Goal: Task Accomplishment & Management: Use online tool/utility

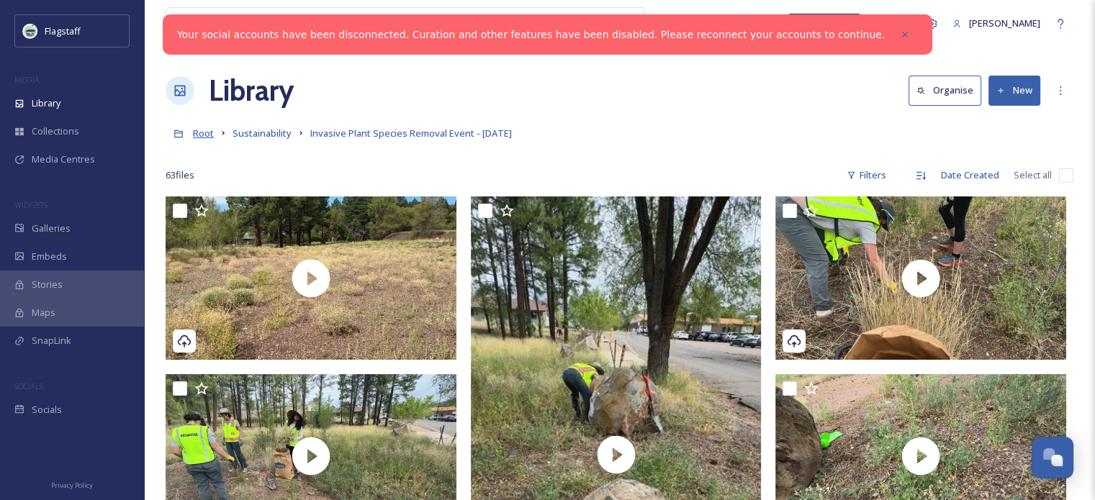
click at [202, 137] on span "Root" at bounding box center [203, 133] width 21 height 13
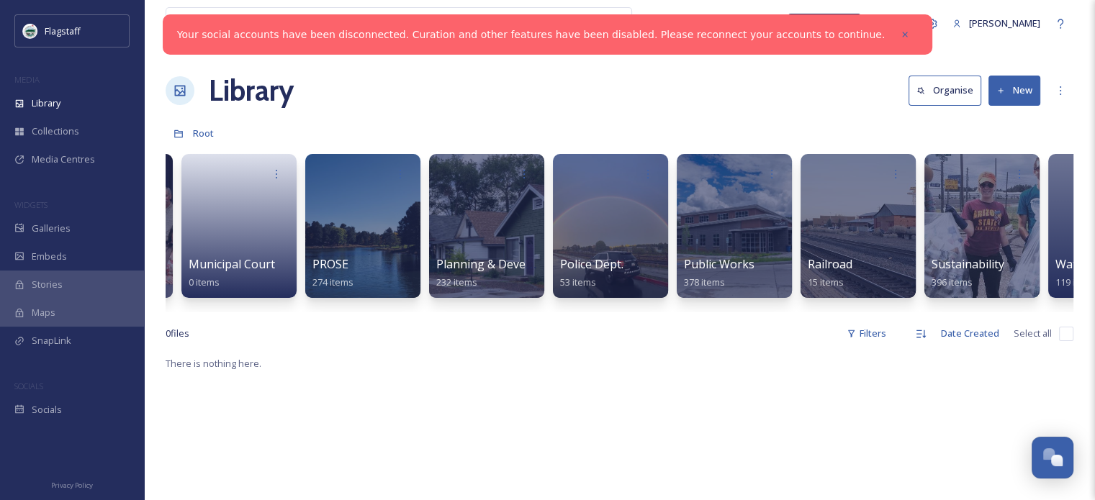
scroll to position [0, 1445]
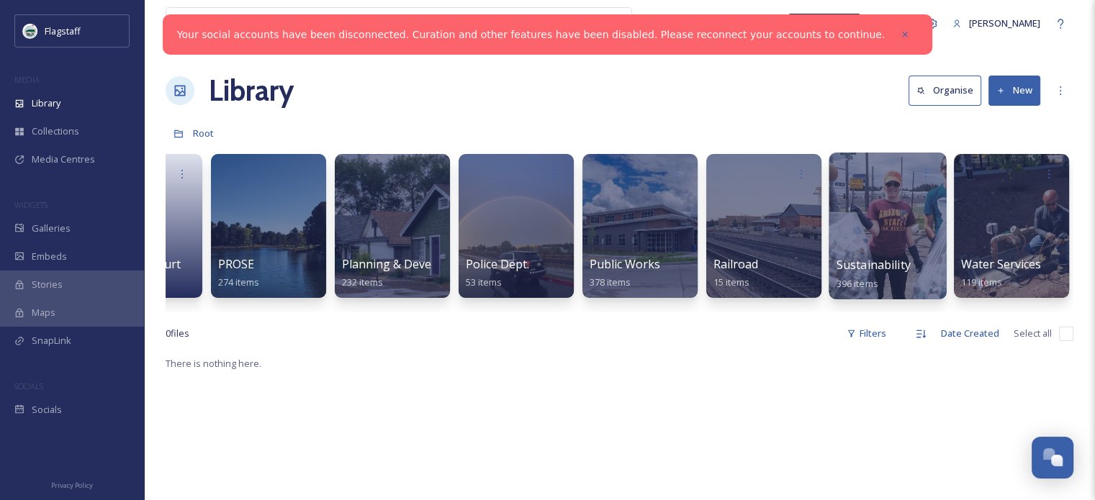
click at [873, 227] on div at bounding box center [887, 226] width 117 height 147
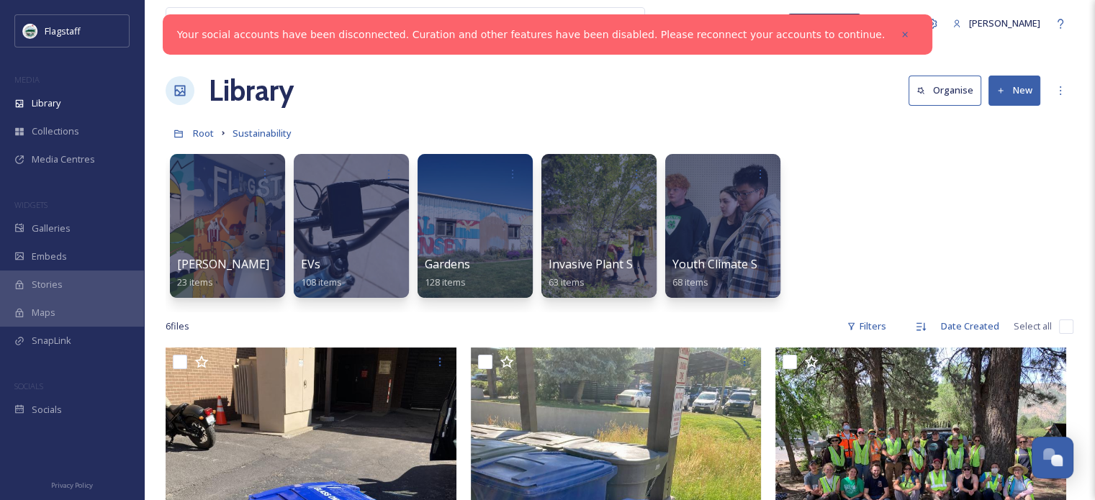
click at [1023, 94] on button "New" at bounding box center [1015, 91] width 52 height 30
click at [1020, 120] on span "File Upload" at bounding box center [1008, 124] width 48 height 14
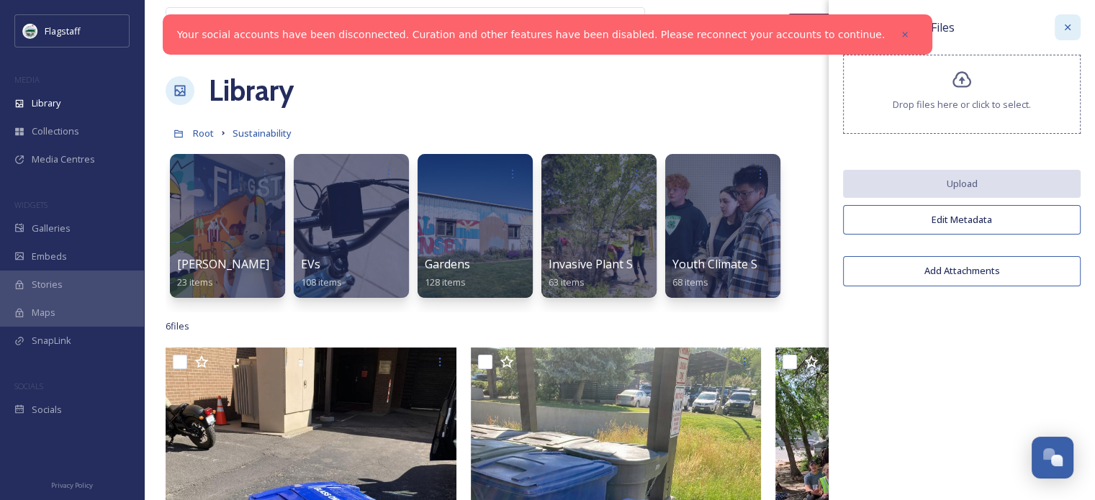
click at [1063, 28] on icon at bounding box center [1068, 28] width 12 height 12
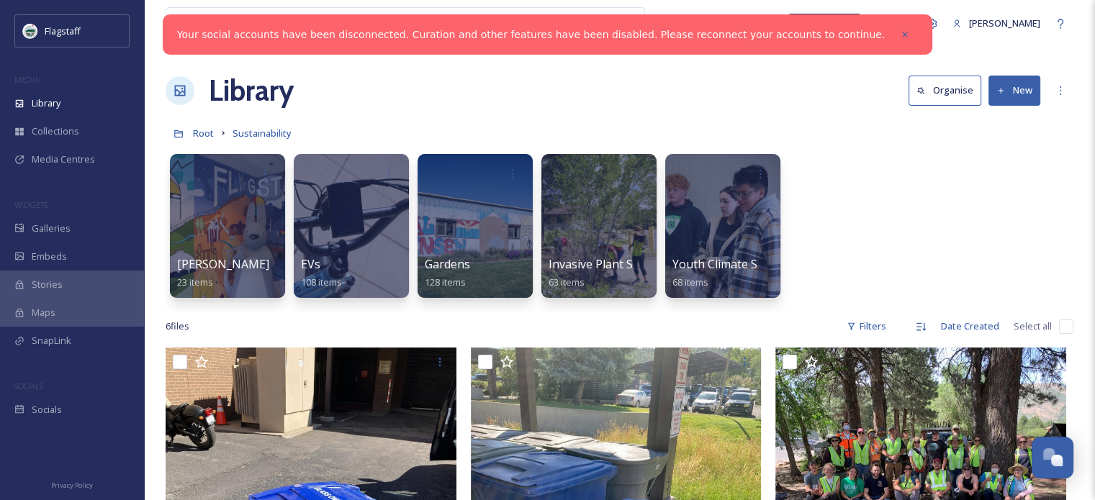
click at [1016, 86] on button "New" at bounding box center [1015, 91] width 52 height 30
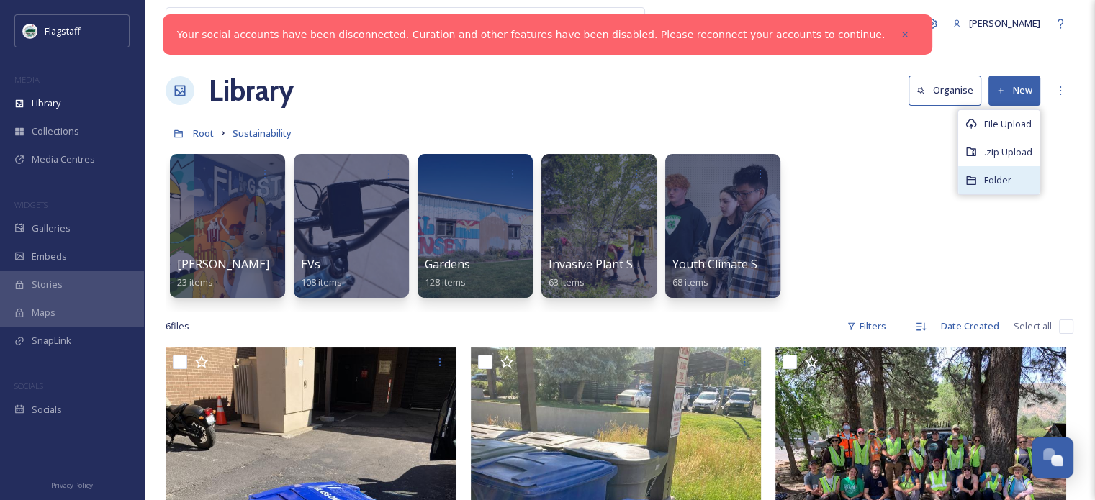
click at [1007, 184] on span "Folder" at bounding box center [997, 181] width 27 height 14
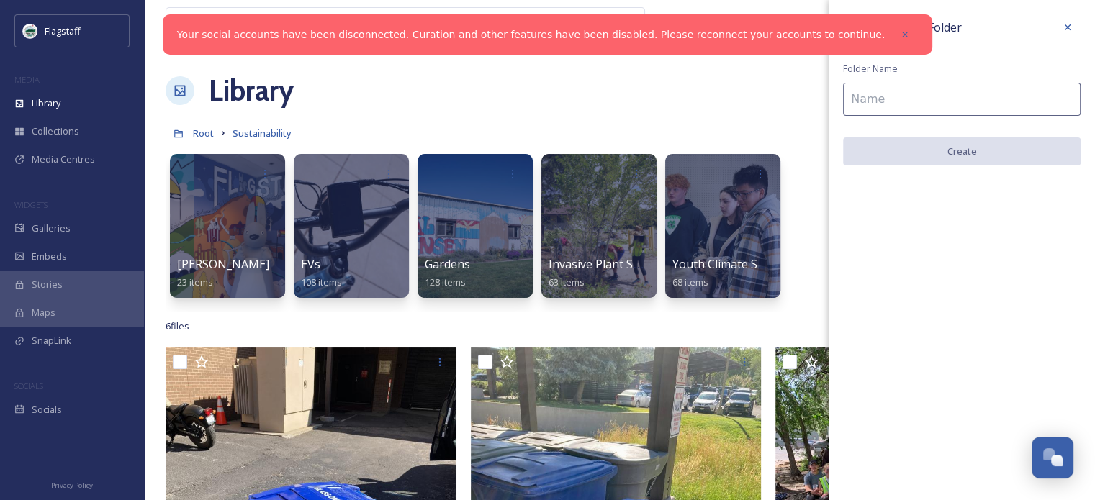
click at [956, 106] on input at bounding box center [962, 99] width 238 height 33
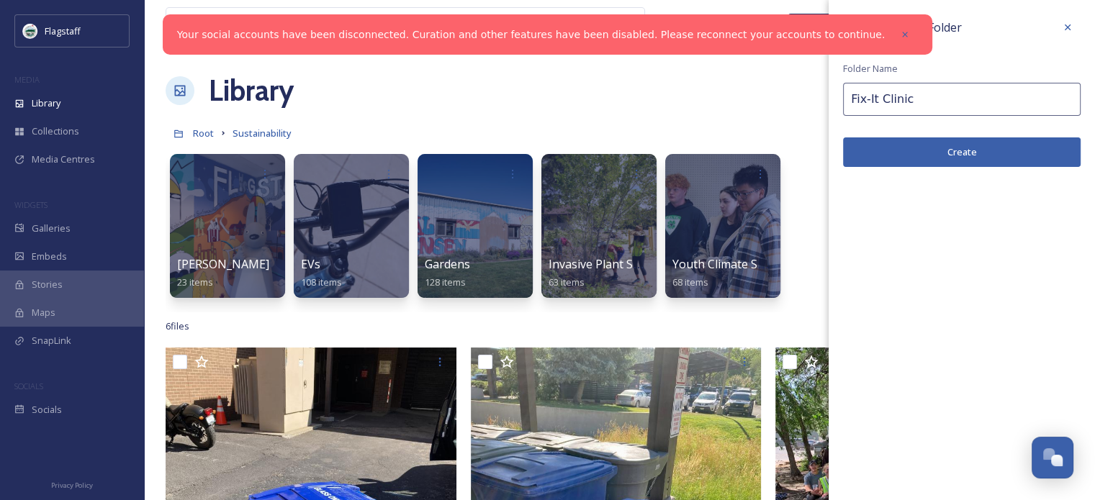
type input "Fix-It Clinic"
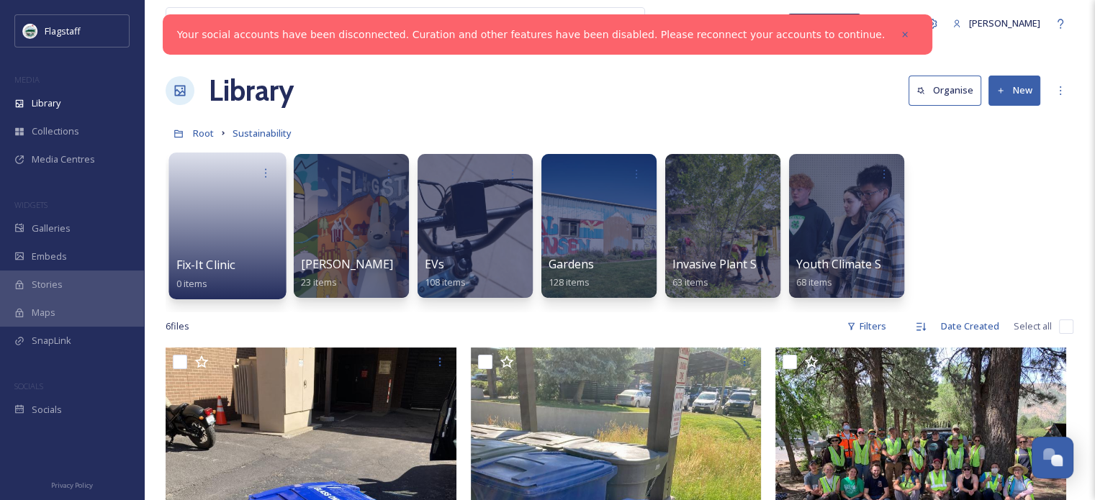
drag, startPoint x: 209, startPoint y: 241, endPoint x: 176, endPoint y: 235, distance: 33.6
click at [209, 241] on link at bounding box center [227, 222] width 103 height 70
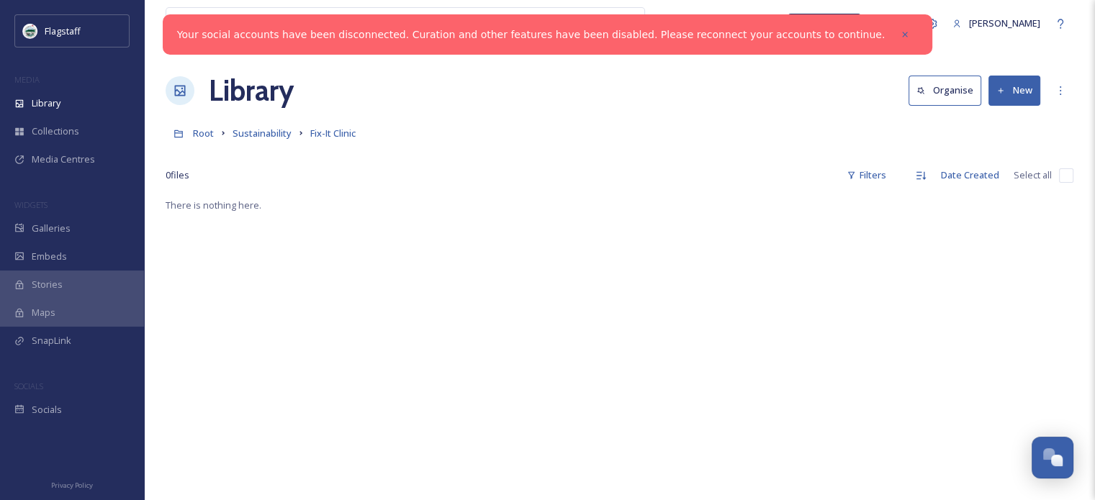
drag, startPoint x: 1027, startPoint y: 91, endPoint x: 1023, endPoint y: 81, distance: 11.6
click at [1026, 91] on button "New" at bounding box center [1015, 91] width 52 height 30
click at [980, 184] on div "Folder" at bounding box center [998, 180] width 81 height 28
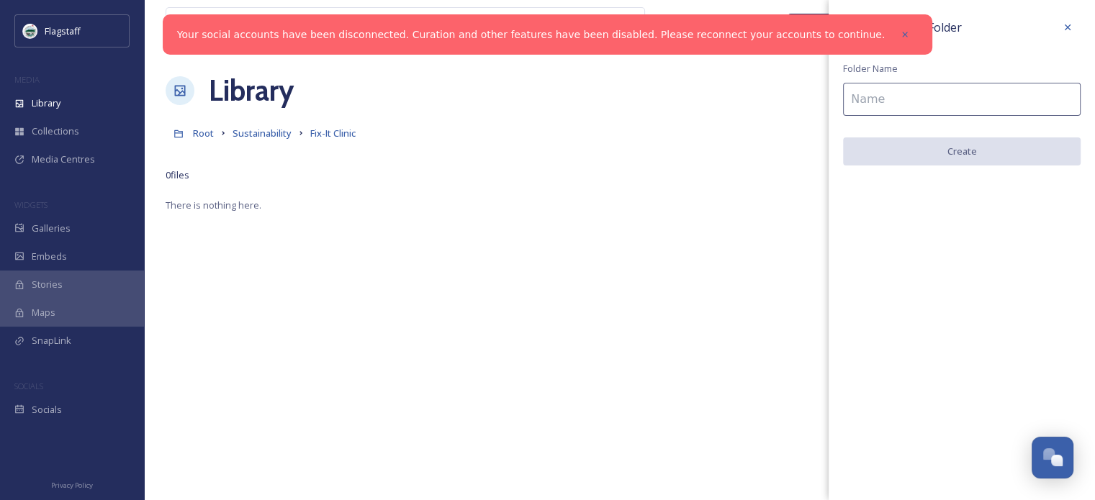
click at [893, 99] on input at bounding box center [962, 99] width 238 height 33
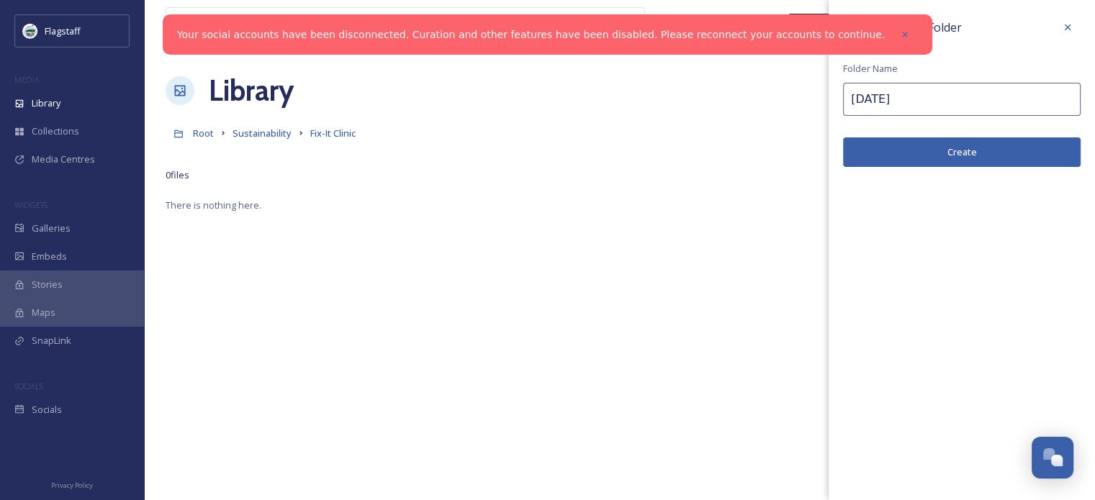
type input "[DATE]"
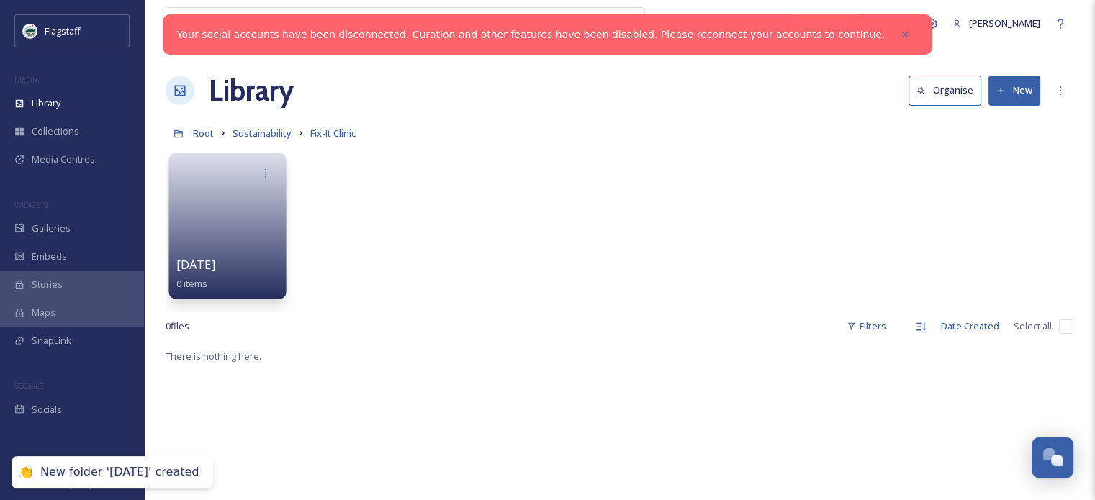
click at [230, 254] on link at bounding box center [227, 222] width 103 height 70
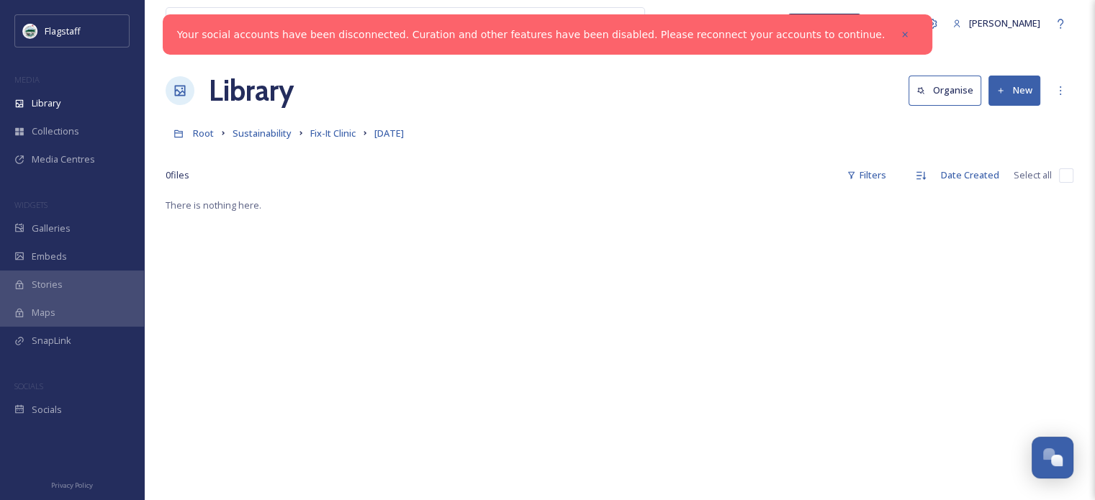
click at [1010, 94] on button "New" at bounding box center [1015, 91] width 52 height 30
click at [1013, 122] on span "File Upload" at bounding box center [1008, 124] width 48 height 14
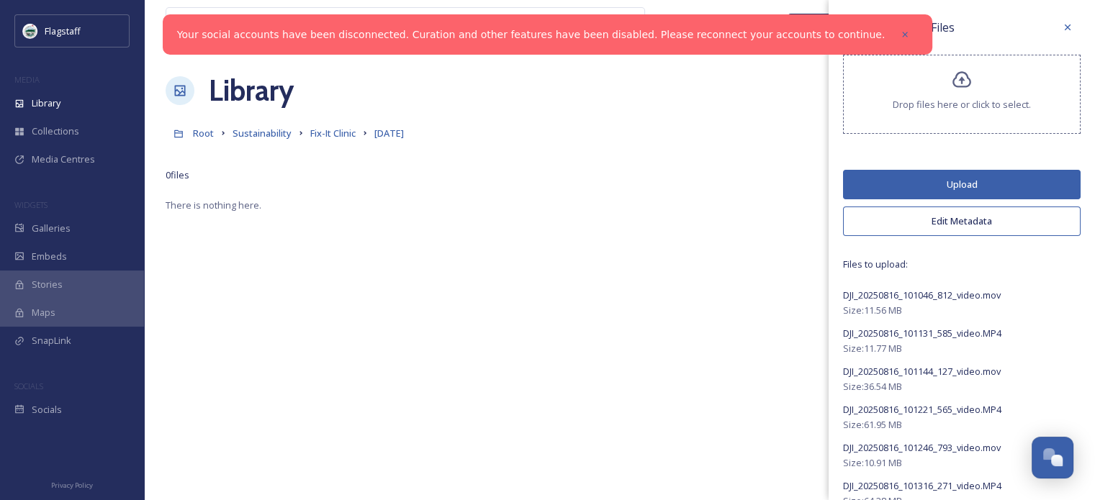
click at [945, 226] on button "Edit Metadata" at bounding box center [962, 222] width 238 height 30
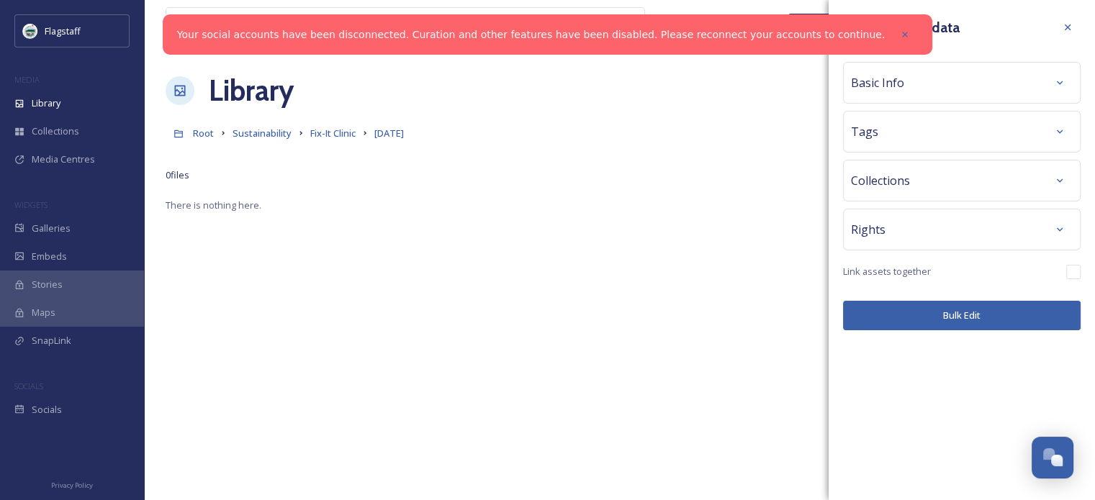
click at [947, 129] on div "Tags" at bounding box center [962, 132] width 222 height 26
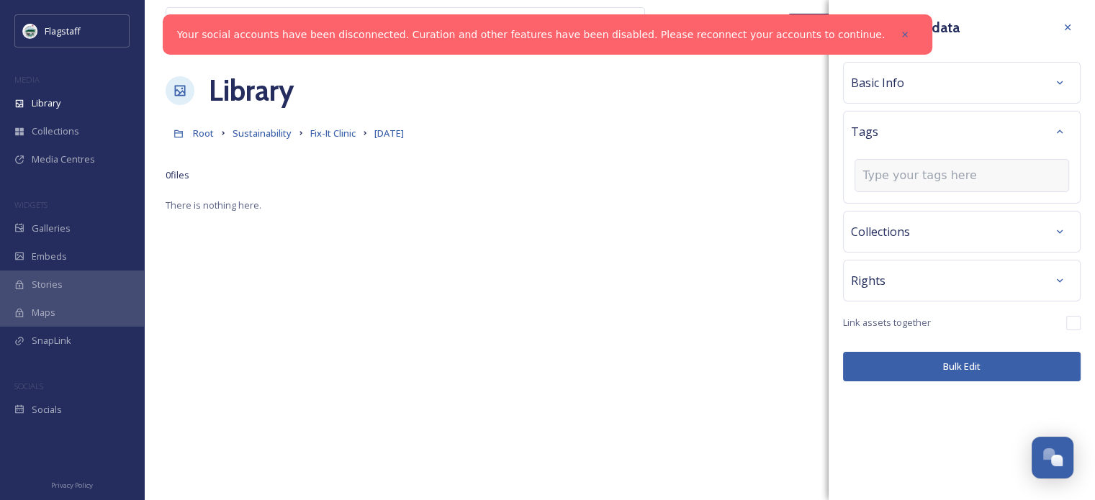
click at [943, 176] on input at bounding box center [935, 175] width 144 height 17
type input "Fix-It Clinic"
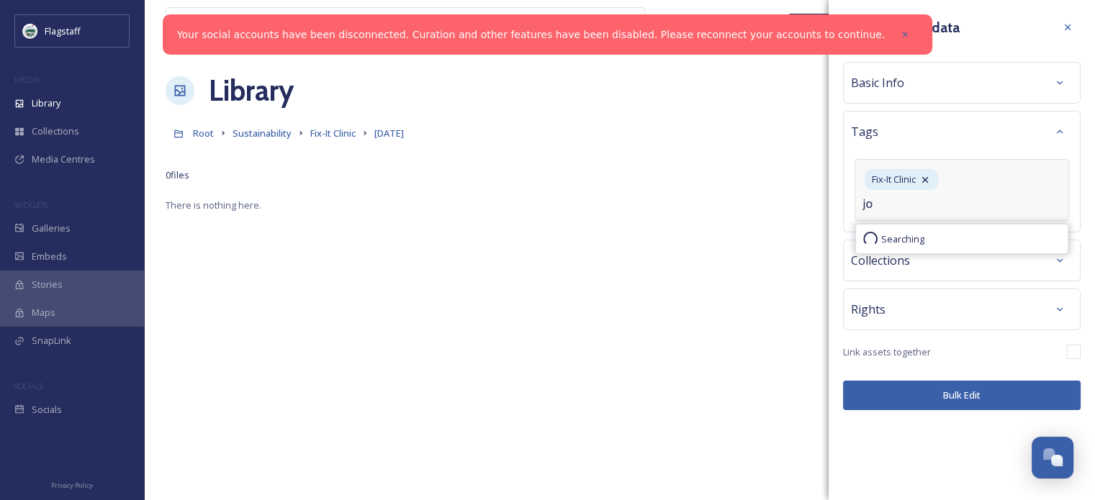
type input "j"
type input "[PERSON_NAME][GEOGRAPHIC_DATA]"
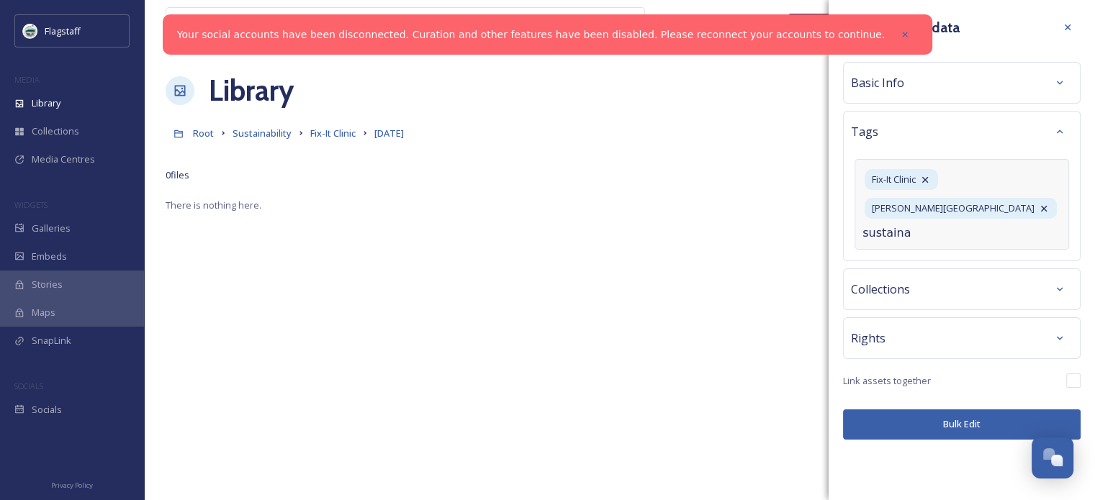
type input "sustainab"
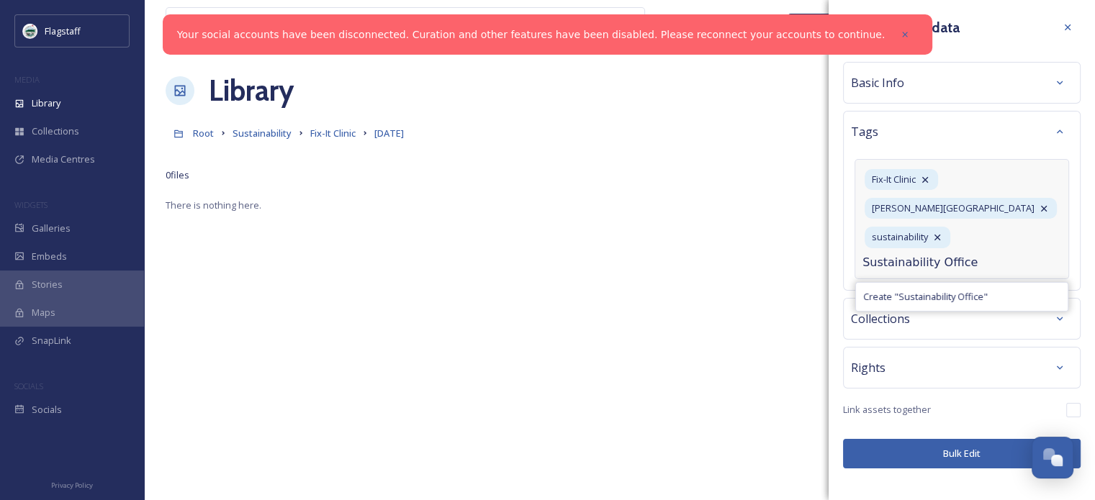
click at [863, 263] on input "Sustainability Office" at bounding box center [935, 262] width 144 height 17
type input "Flagstaff Sustainability Office"
click at [963, 296] on span "Create " Flagstaff Sustainability Office "" at bounding box center [944, 297] width 163 height 14
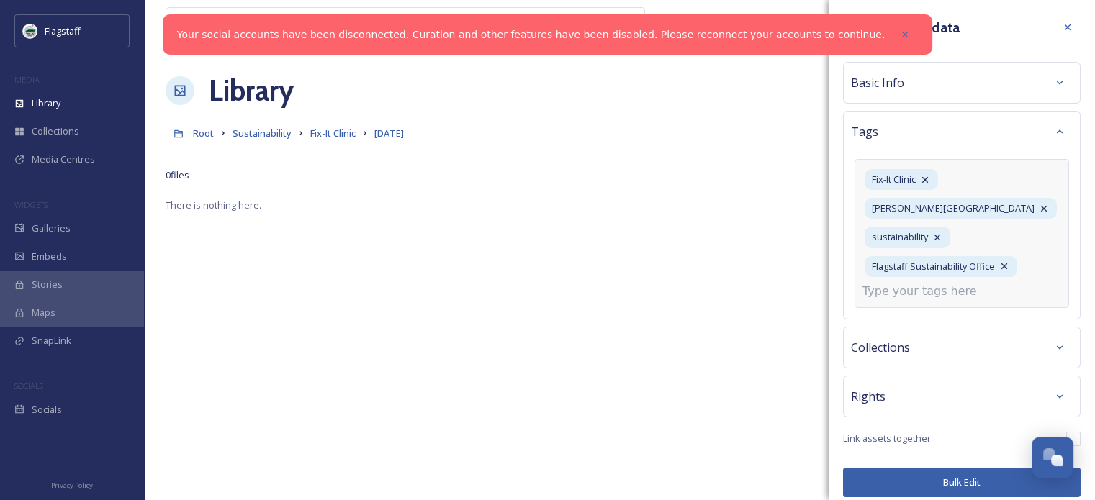
click at [948, 296] on input at bounding box center [935, 291] width 144 height 17
type input "recycle"
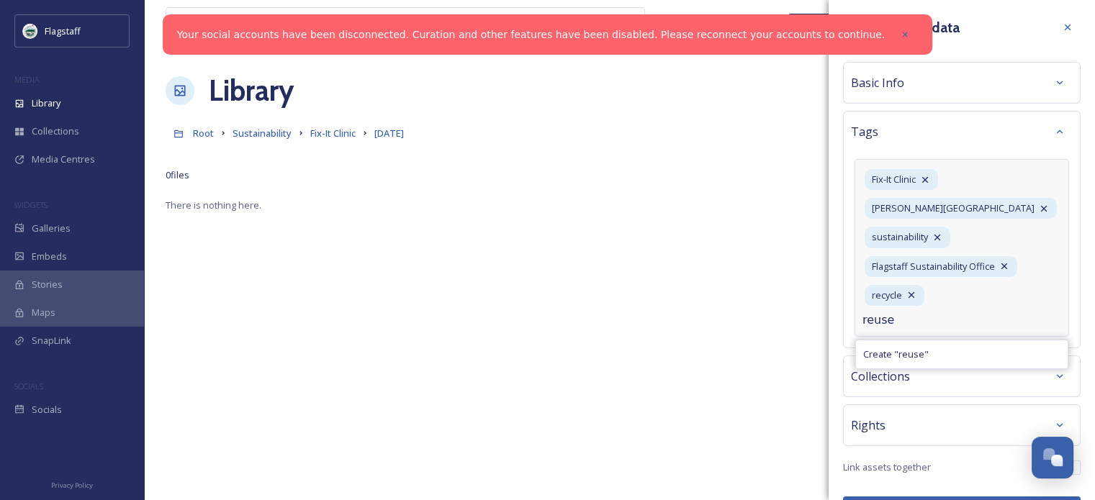
type input "reuse"
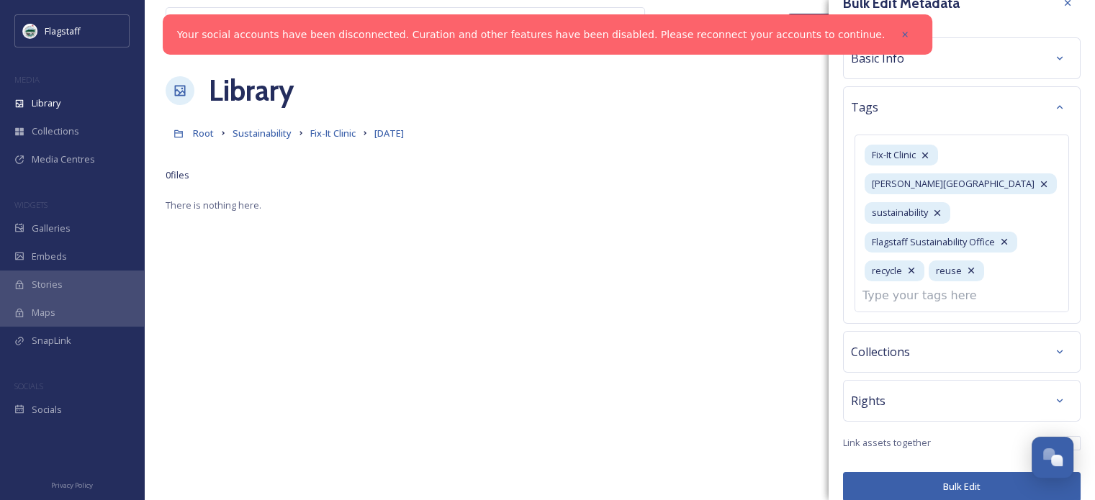
scroll to position [38, 0]
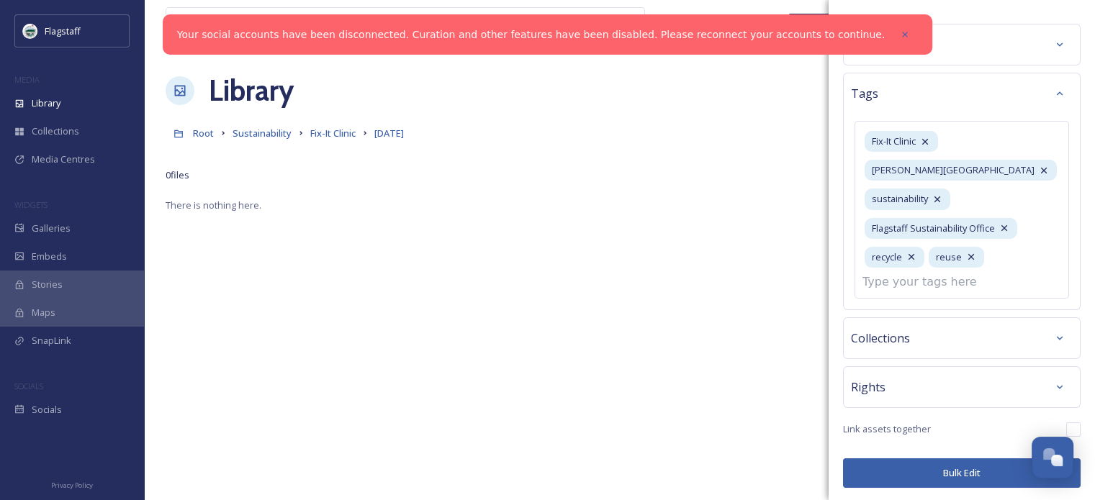
click at [969, 464] on button "Bulk Edit" at bounding box center [962, 474] width 238 height 30
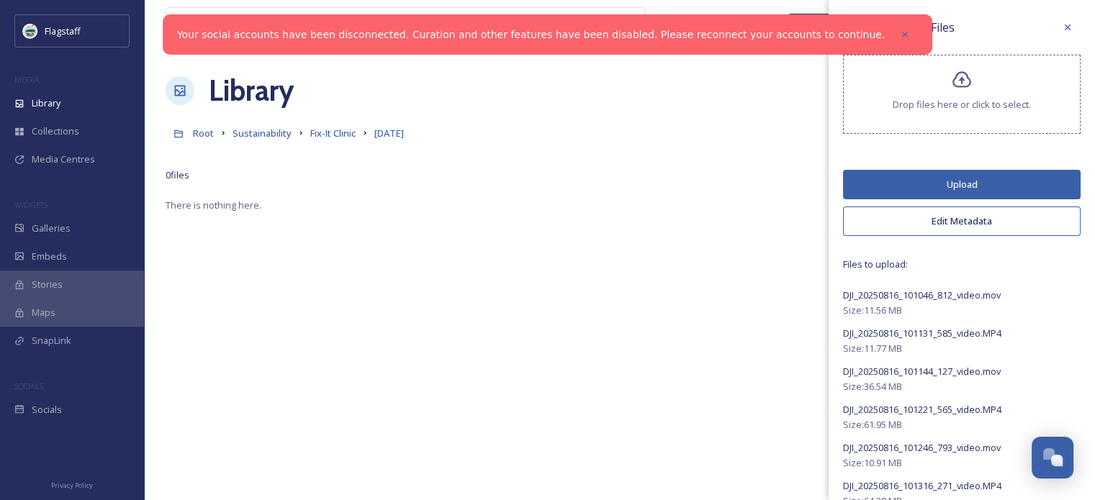
click at [974, 181] on button "Upload" at bounding box center [962, 185] width 238 height 30
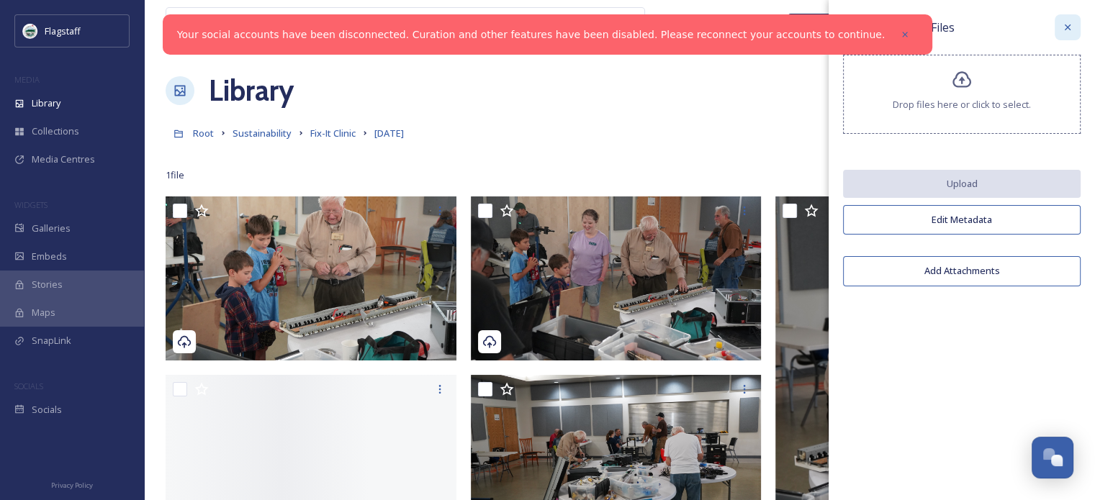
click at [1069, 27] on icon at bounding box center [1068, 28] width 12 height 12
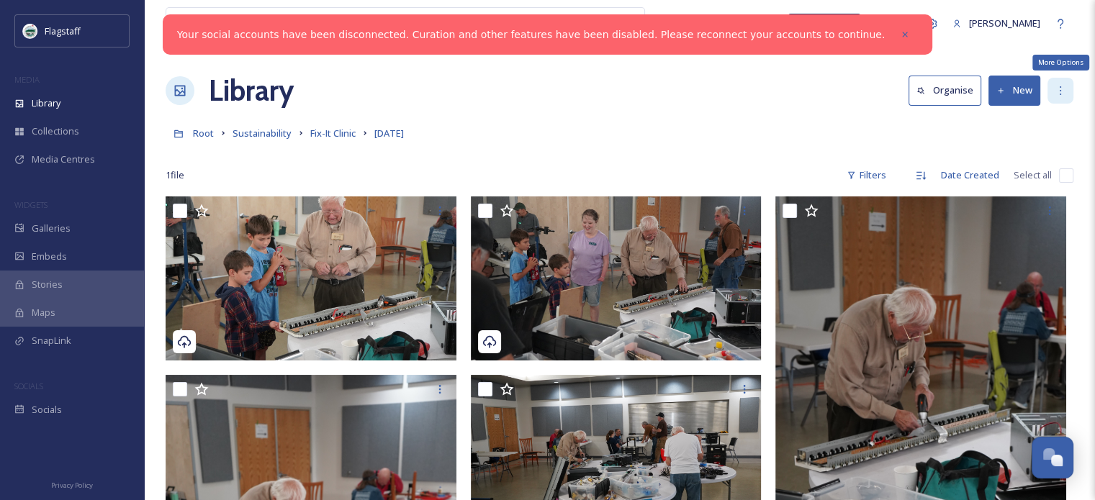
click at [1062, 92] on icon at bounding box center [1061, 91] width 12 height 12
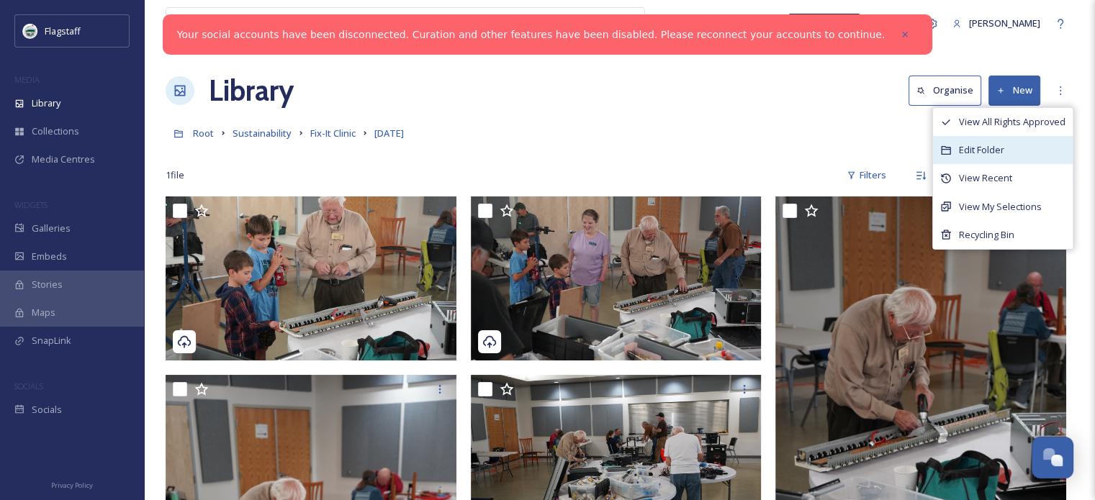
click at [1046, 143] on div "Edit Folder" at bounding box center [1003, 150] width 140 height 28
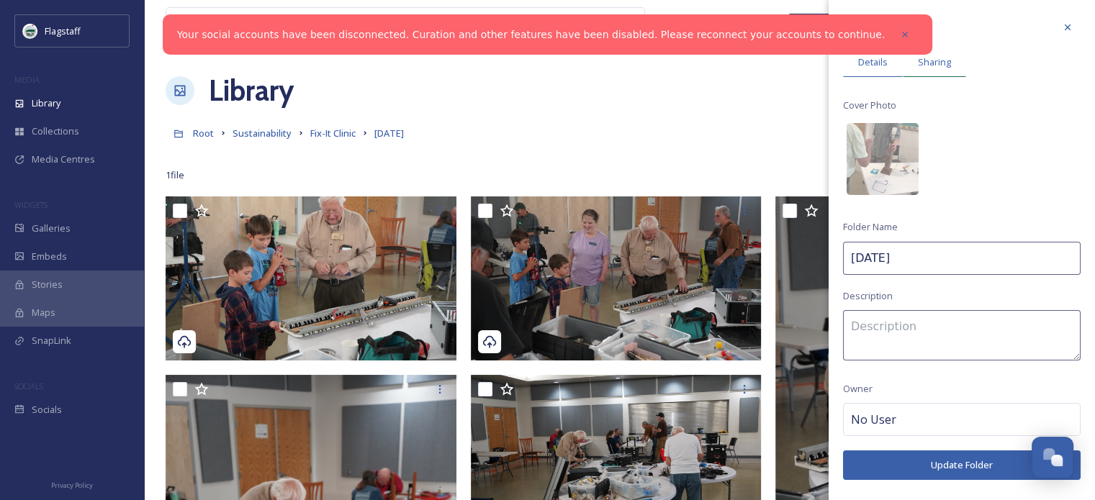
click at [937, 66] on span "Sharing" at bounding box center [934, 62] width 33 height 14
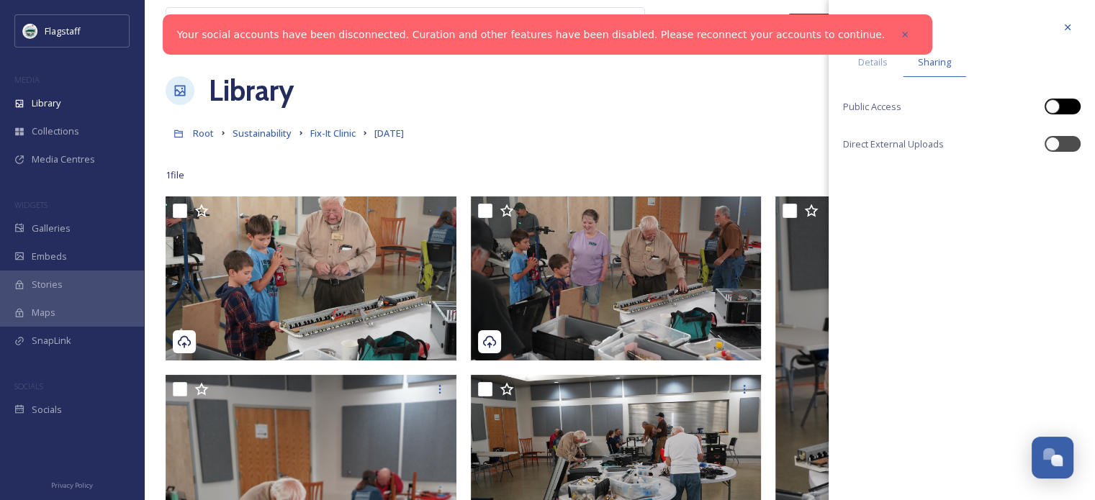
click at [1066, 103] on div at bounding box center [1069, 106] width 7 height 7
checkbox input "true"
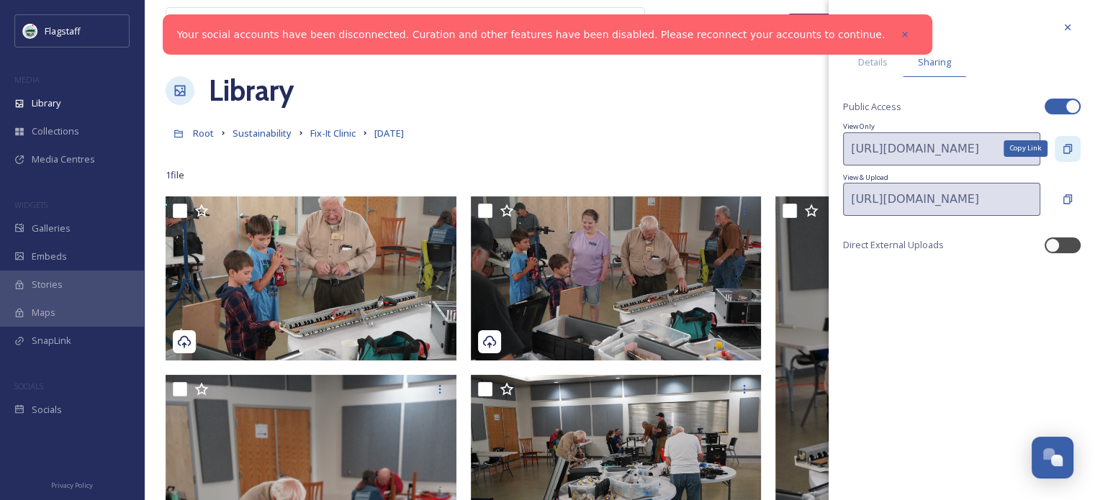
click at [1070, 149] on icon at bounding box center [1068, 149] width 12 height 12
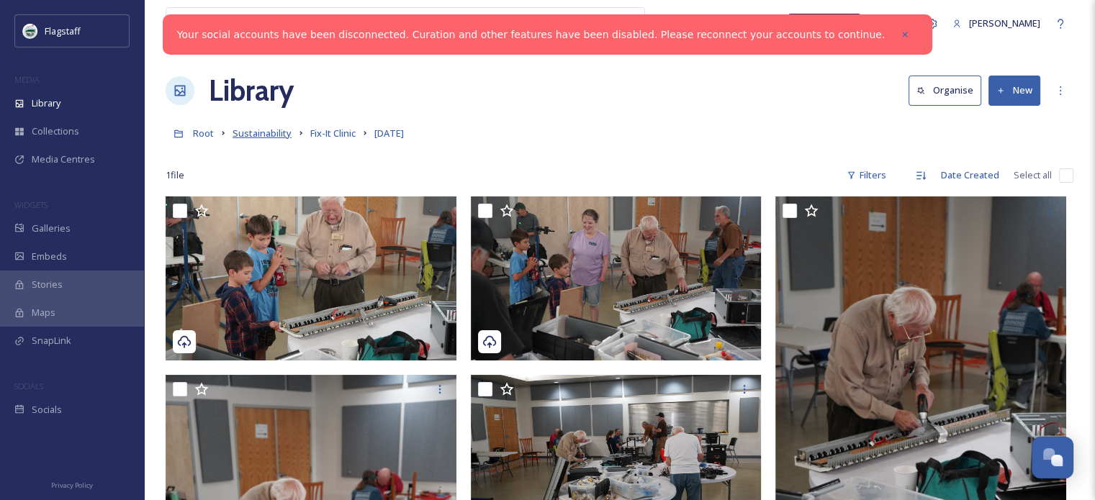
click at [253, 135] on span "Sustainability" at bounding box center [262, 133] width 59 height 13
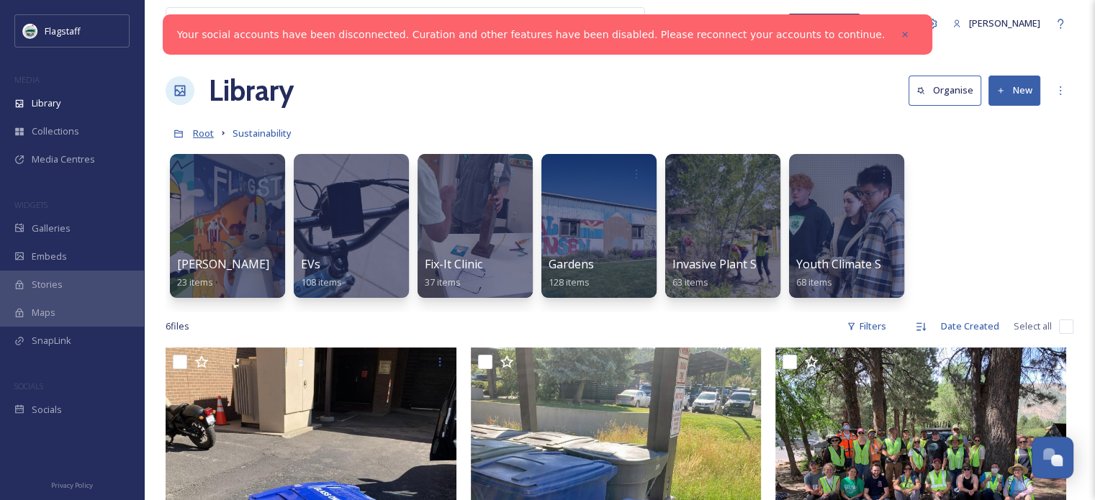
click at [208, 135] on span "Root" at bounding box center [203, 133] width 21 height 13
